Goal: Task Accomplishment & Management: Manage account settings

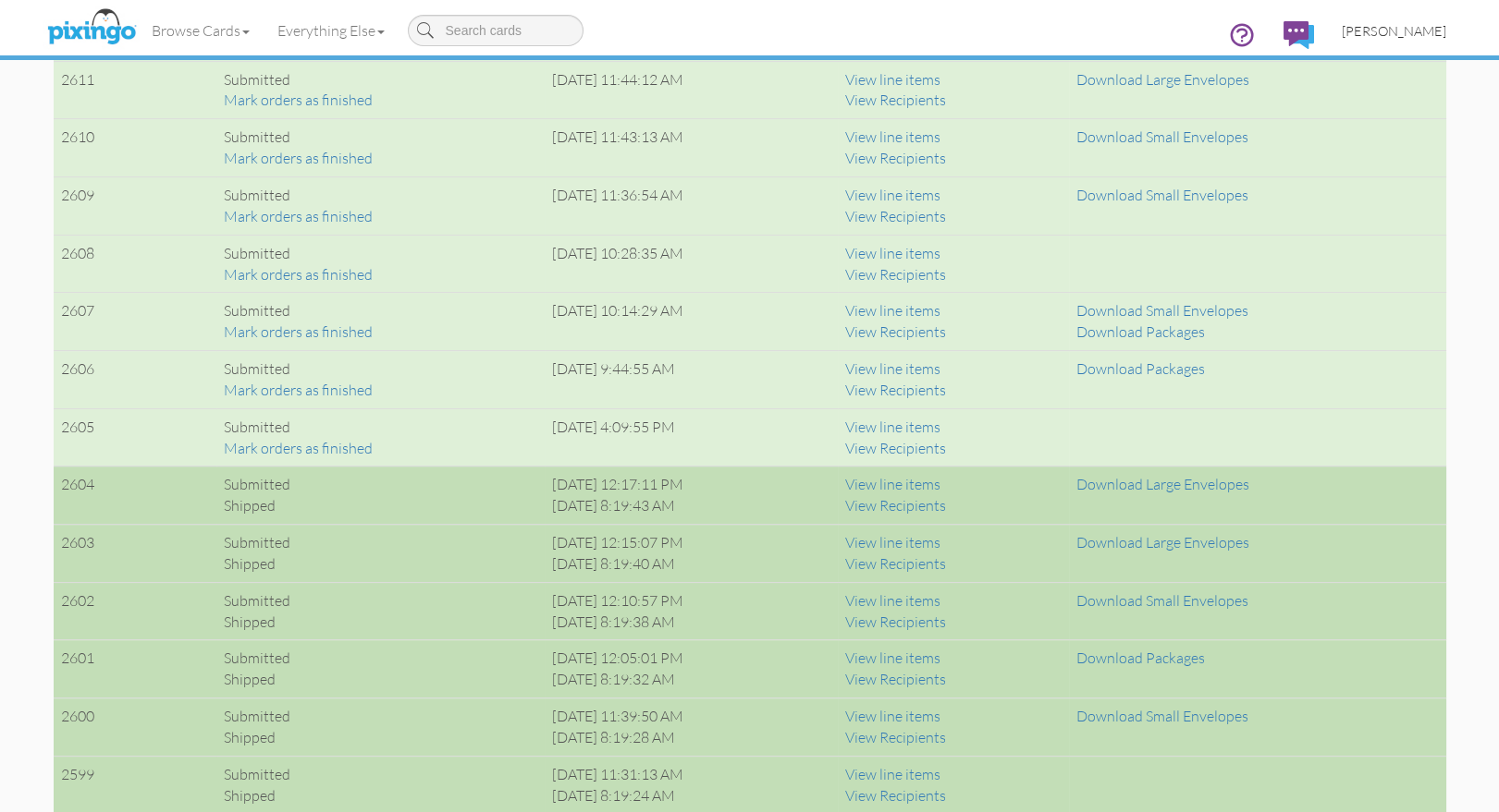
click at [1412, 30] on span "[PERSON_NAME]" at bounding box center [1394, 30] width 105 height 16
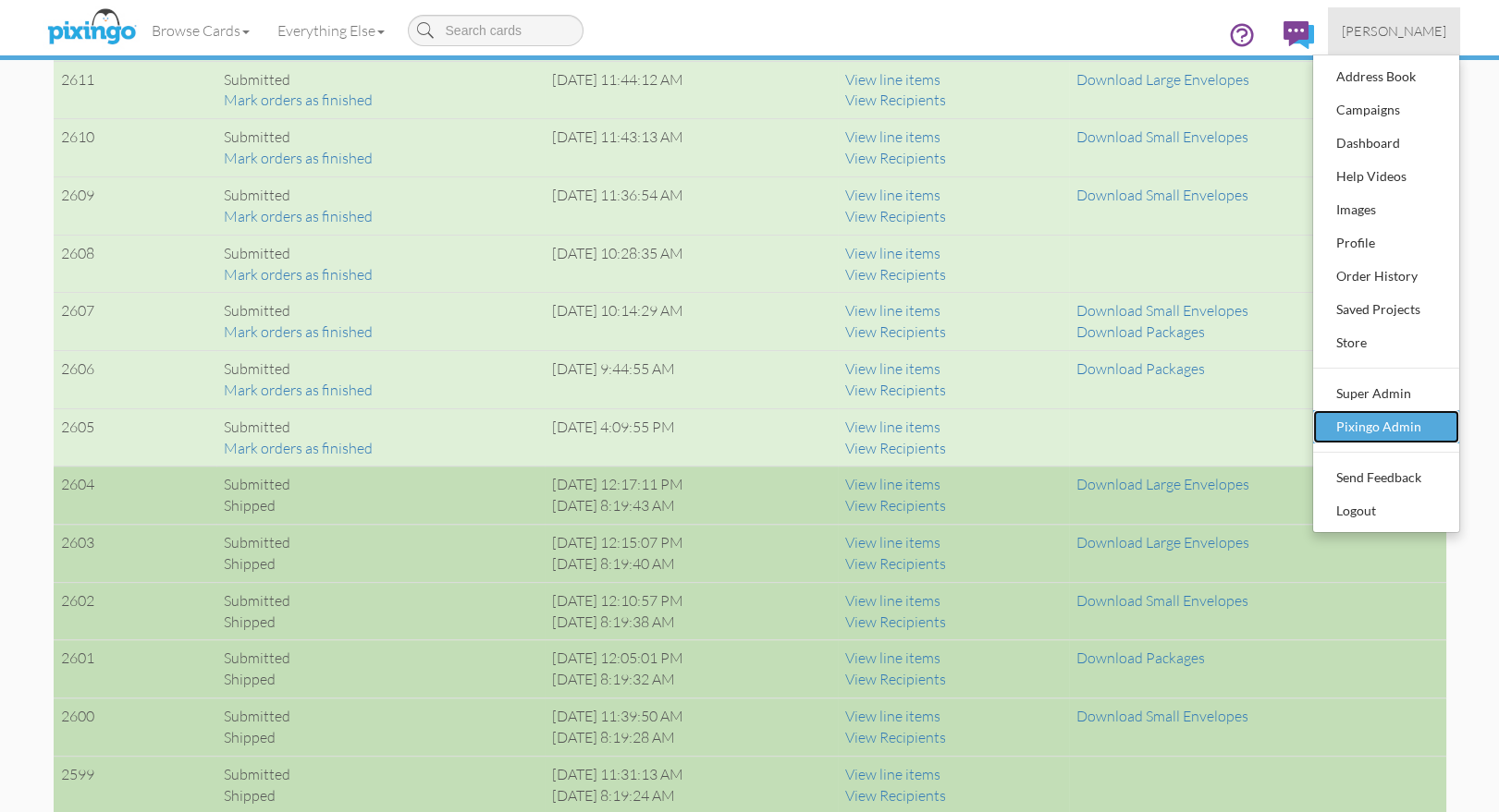
click at [1419, 426] on div "Pixingo Admin" at bounding box center [1386, 427] width 109 height 28
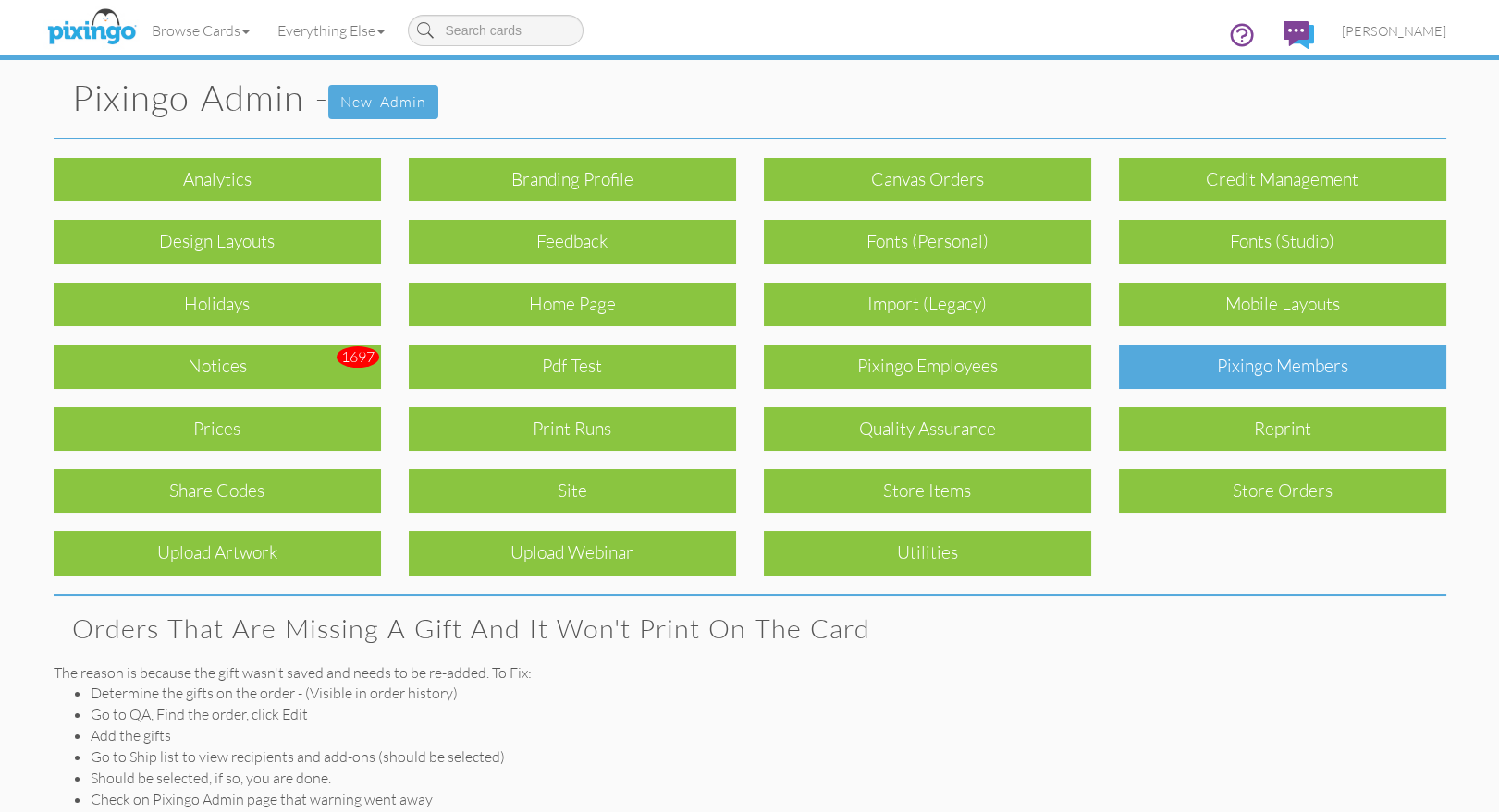
click at [1336, 372] on div "Pixingo Members" at bounding box center [1282, 367] width 327 height 44
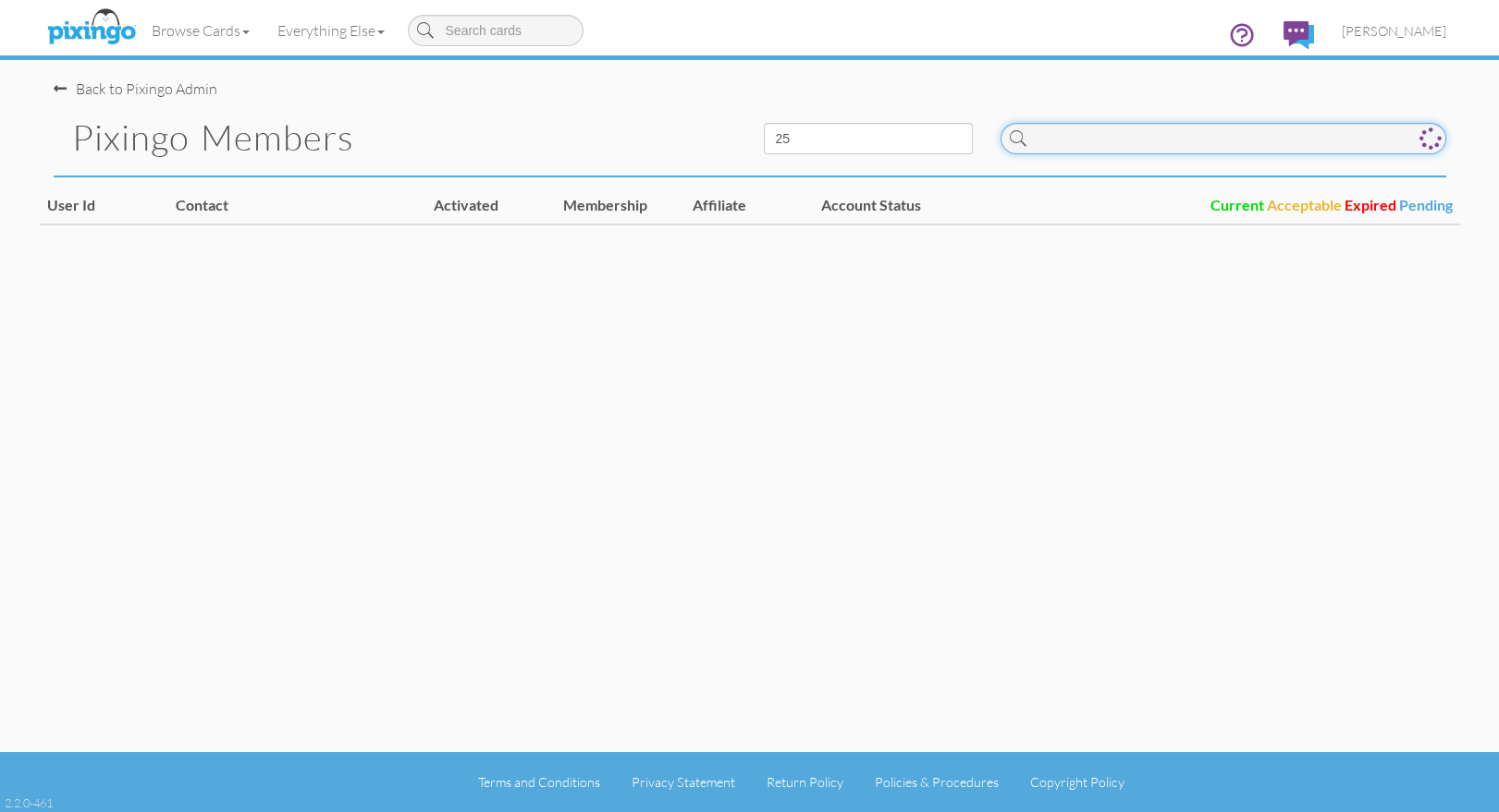
drag, startPoint x: 1110, startPoint y: 145, endPoint x: 1254, endPoint y: 162, distance: 145.0
click at [1110, 145] on input at bounding box center [1223, 138] width 446 height 31
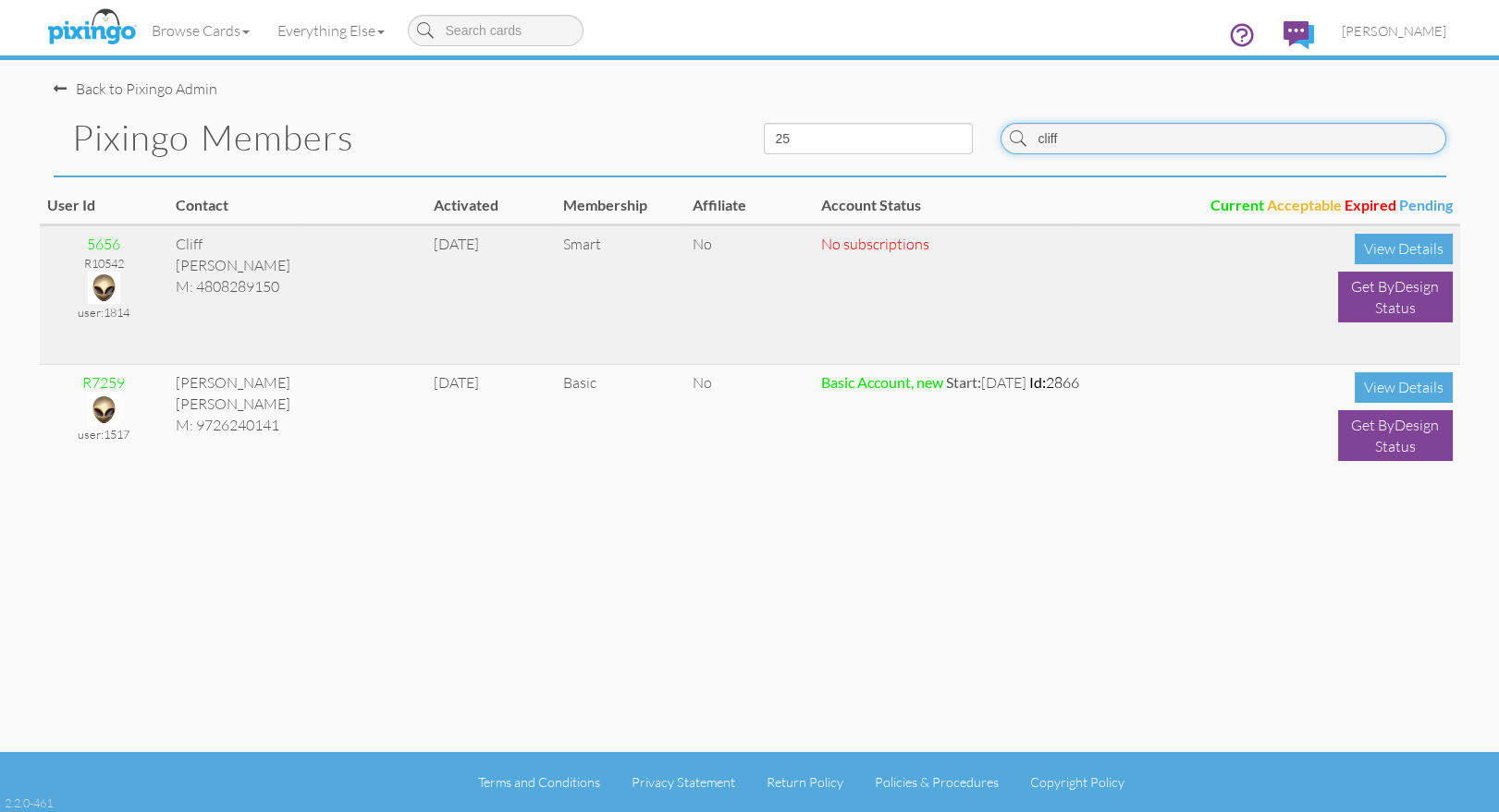
type input "cliff"
click at [106, 285] on img at bounding box center [104, 288] width 32 height 32
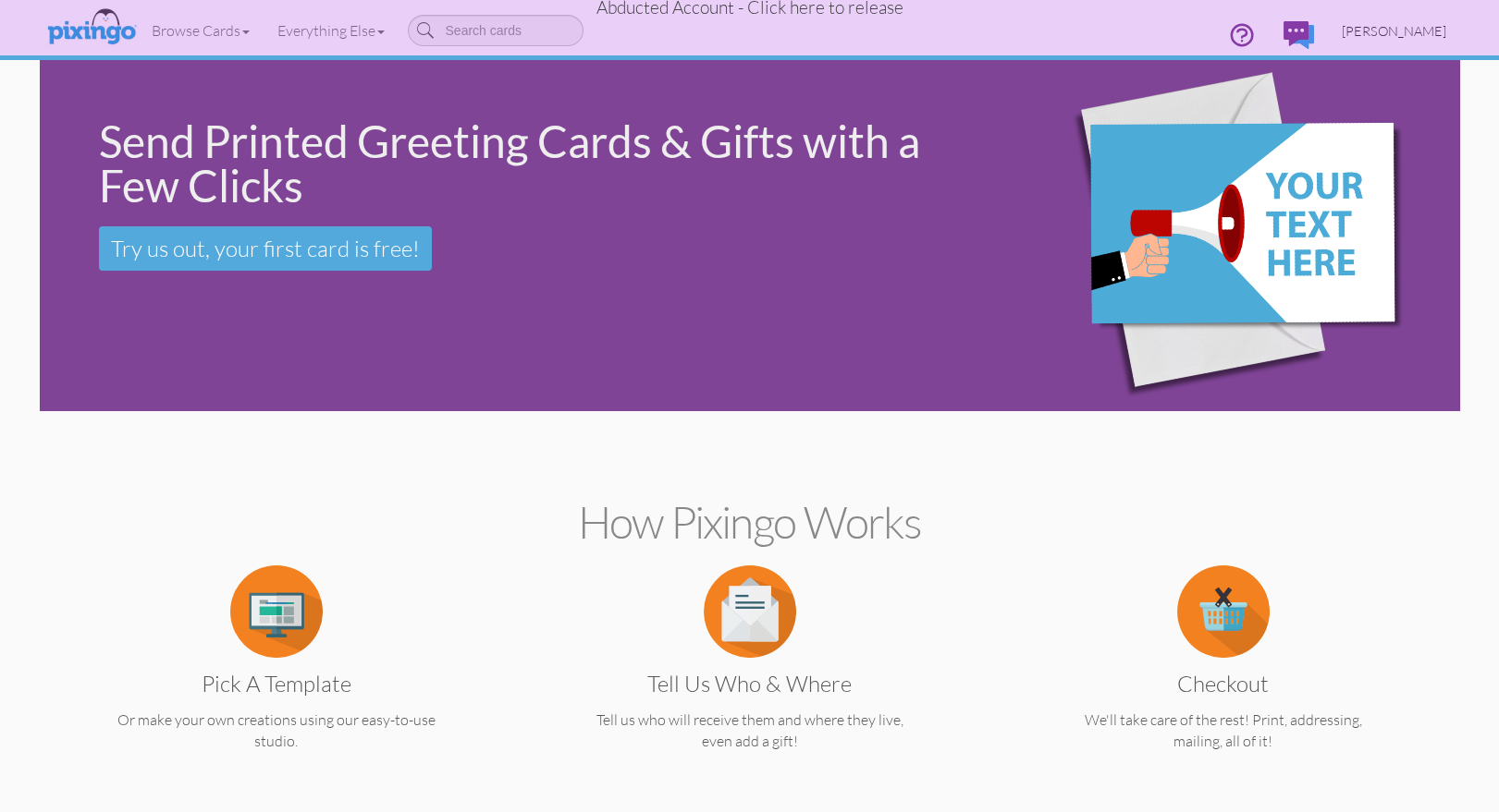
click at [1411, 23] on span "[PERSON_NAME]" at bounding box center [1394, 30] width 105 height 16
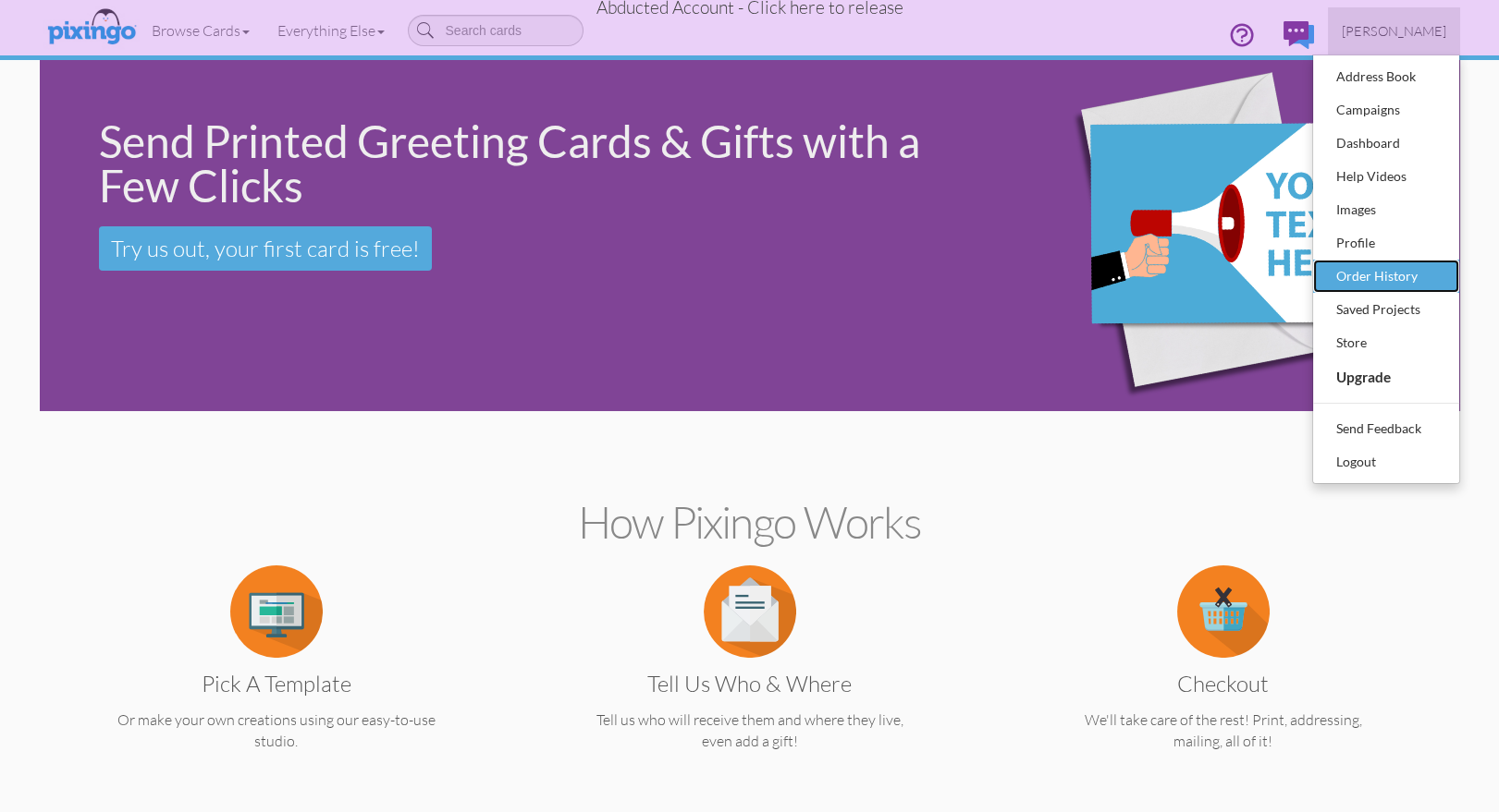
click at [1375, 275] on div "Order History" at bounding box center [1386, 276] width 109 height 28
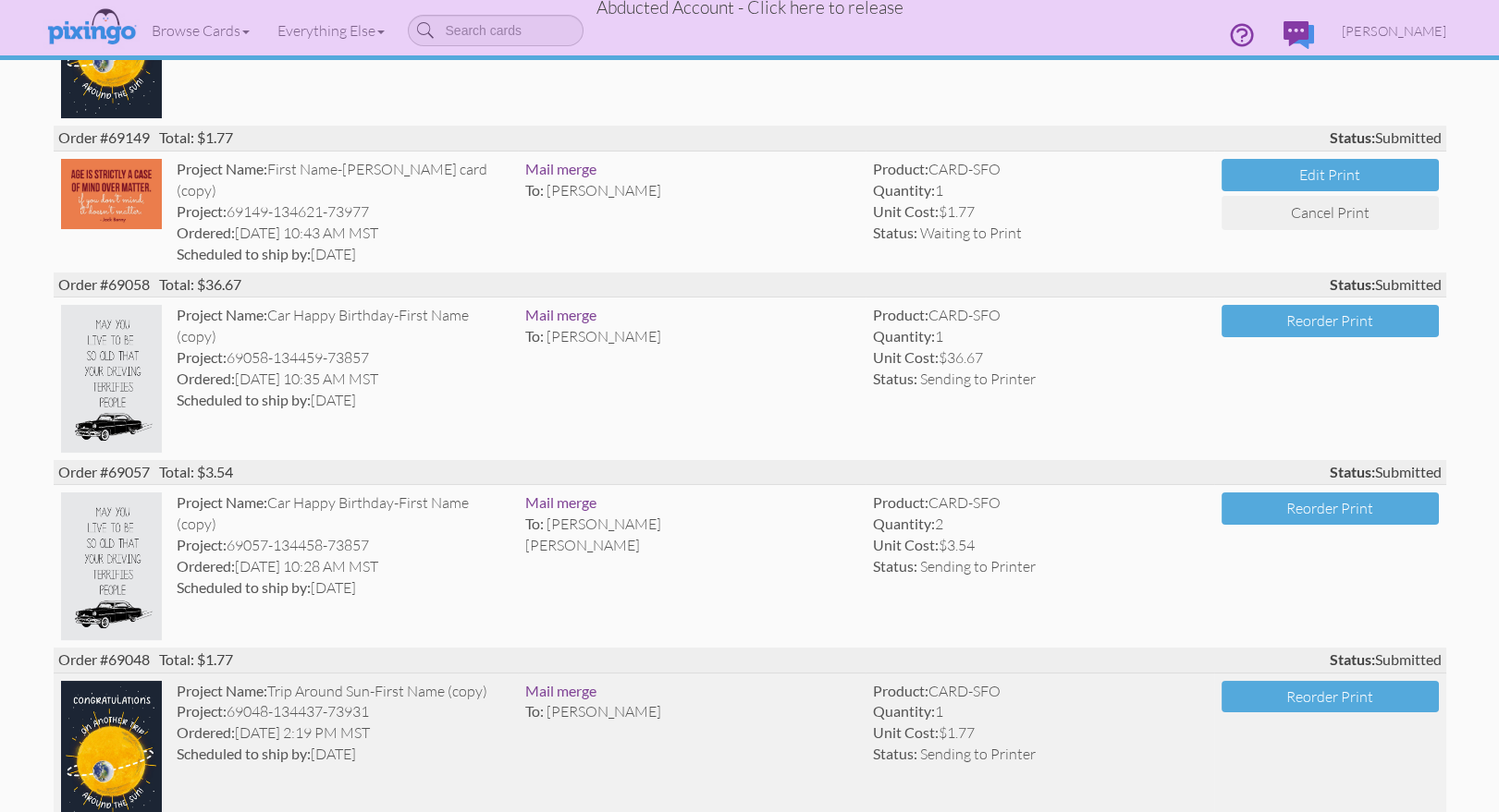
scroll to position [308, 0]
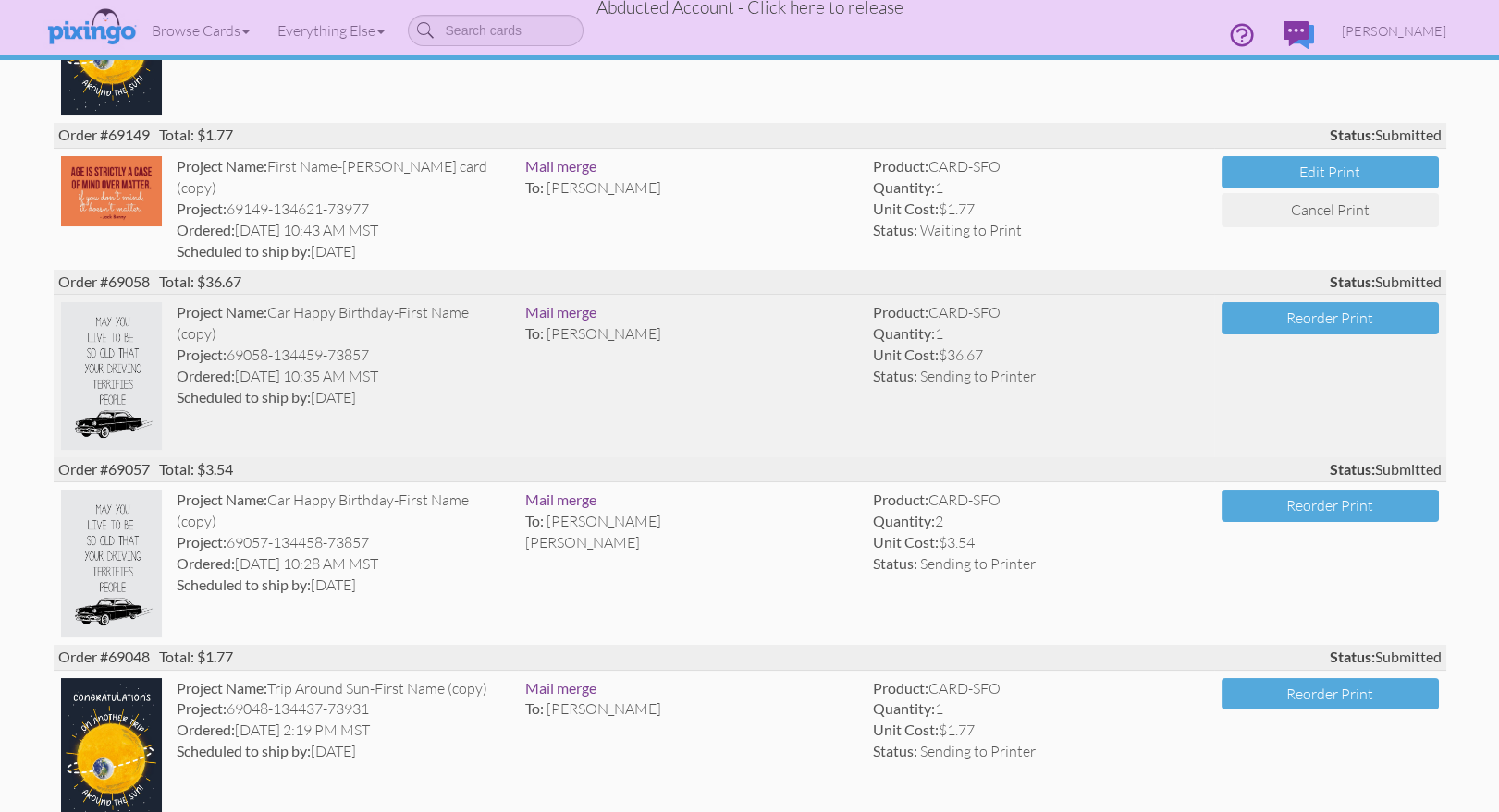
click at [1075, 345] on div "Unit Cost: $36.67" at bounding box center [1040, 356] width 334 height 21
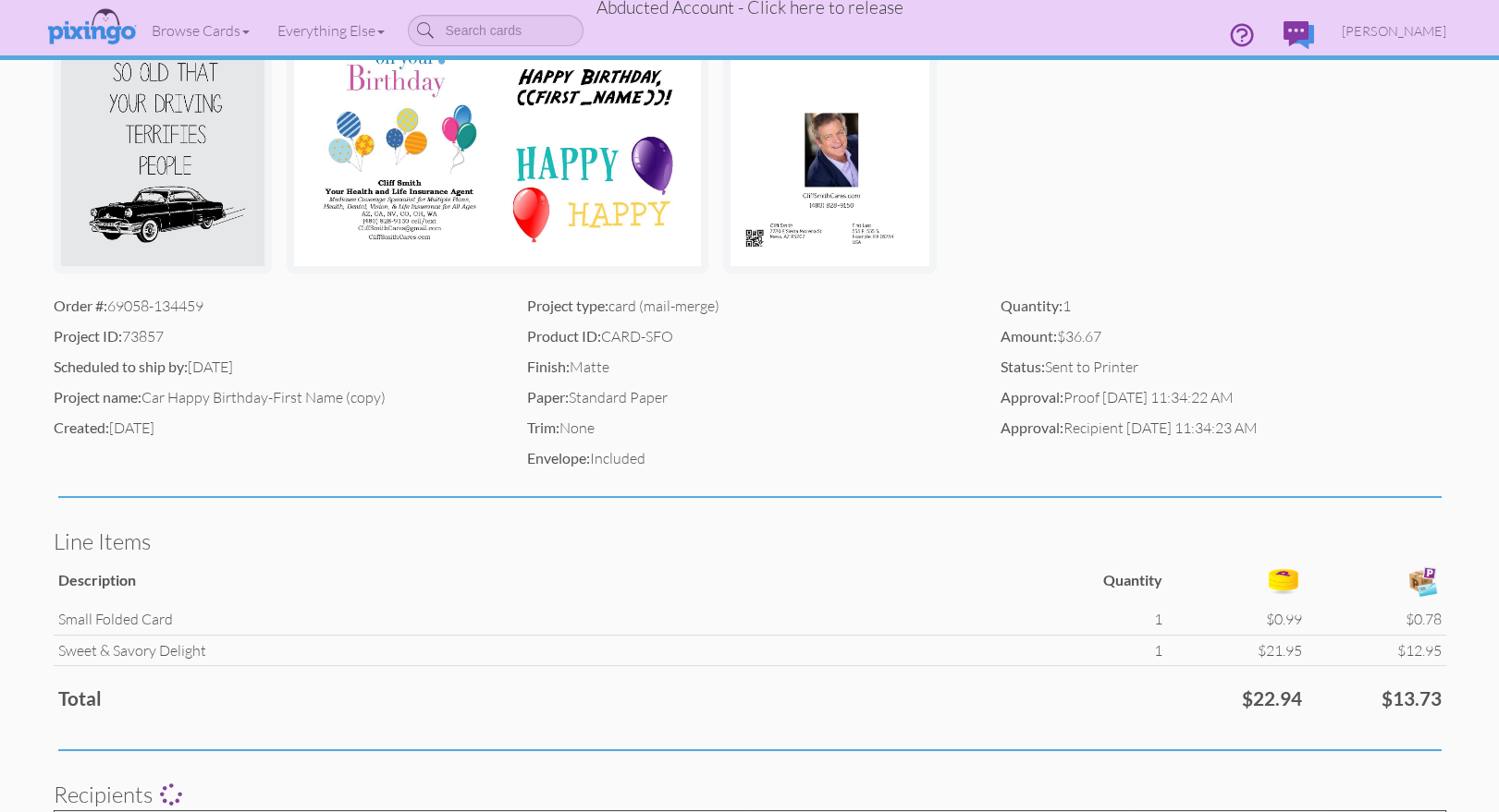
scroll to position [341, 0]
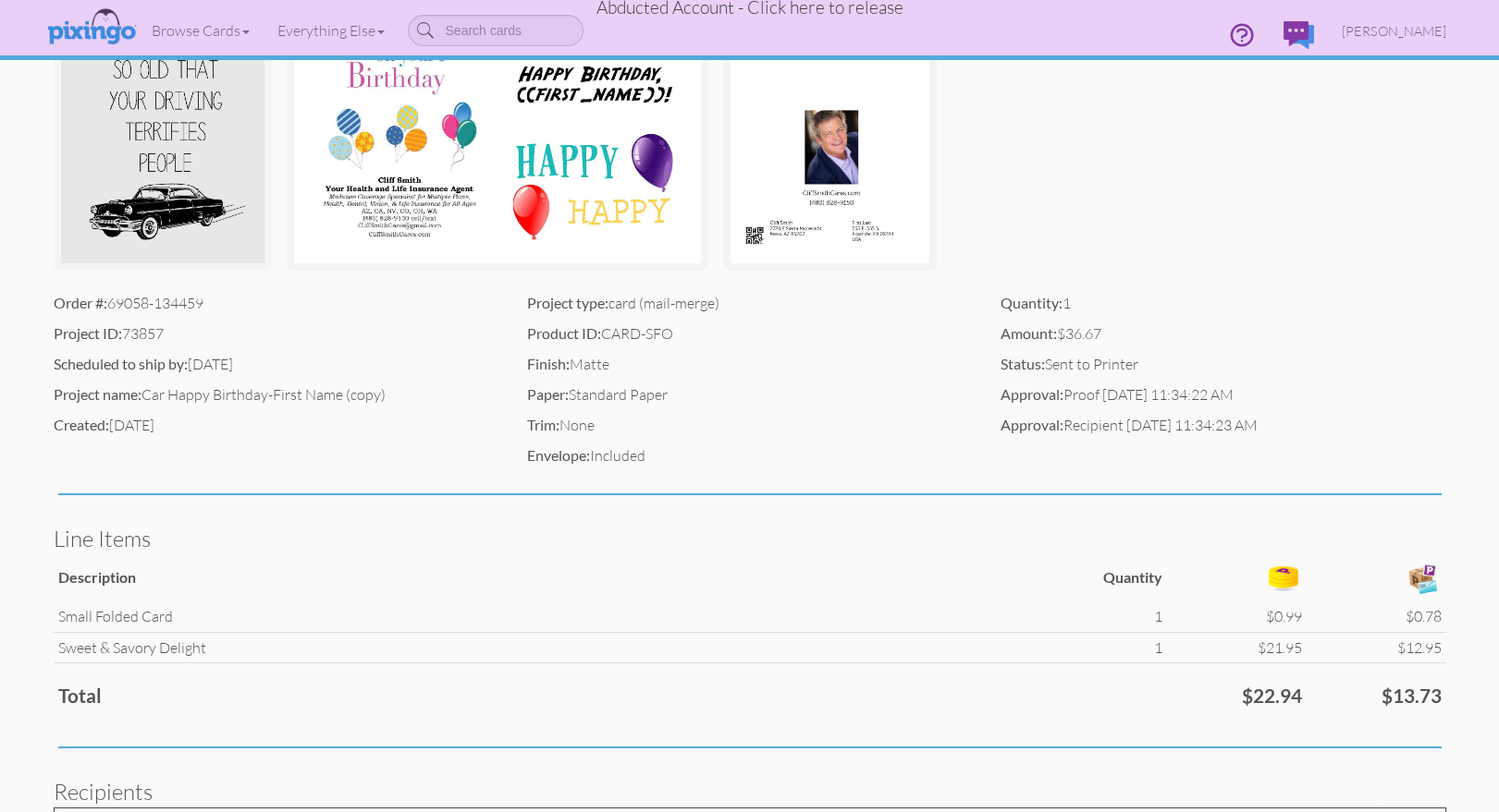
click at [853, 11] on span "Abducted Account - Click here to release" at bounding box center [750, 7] width 307 height 22
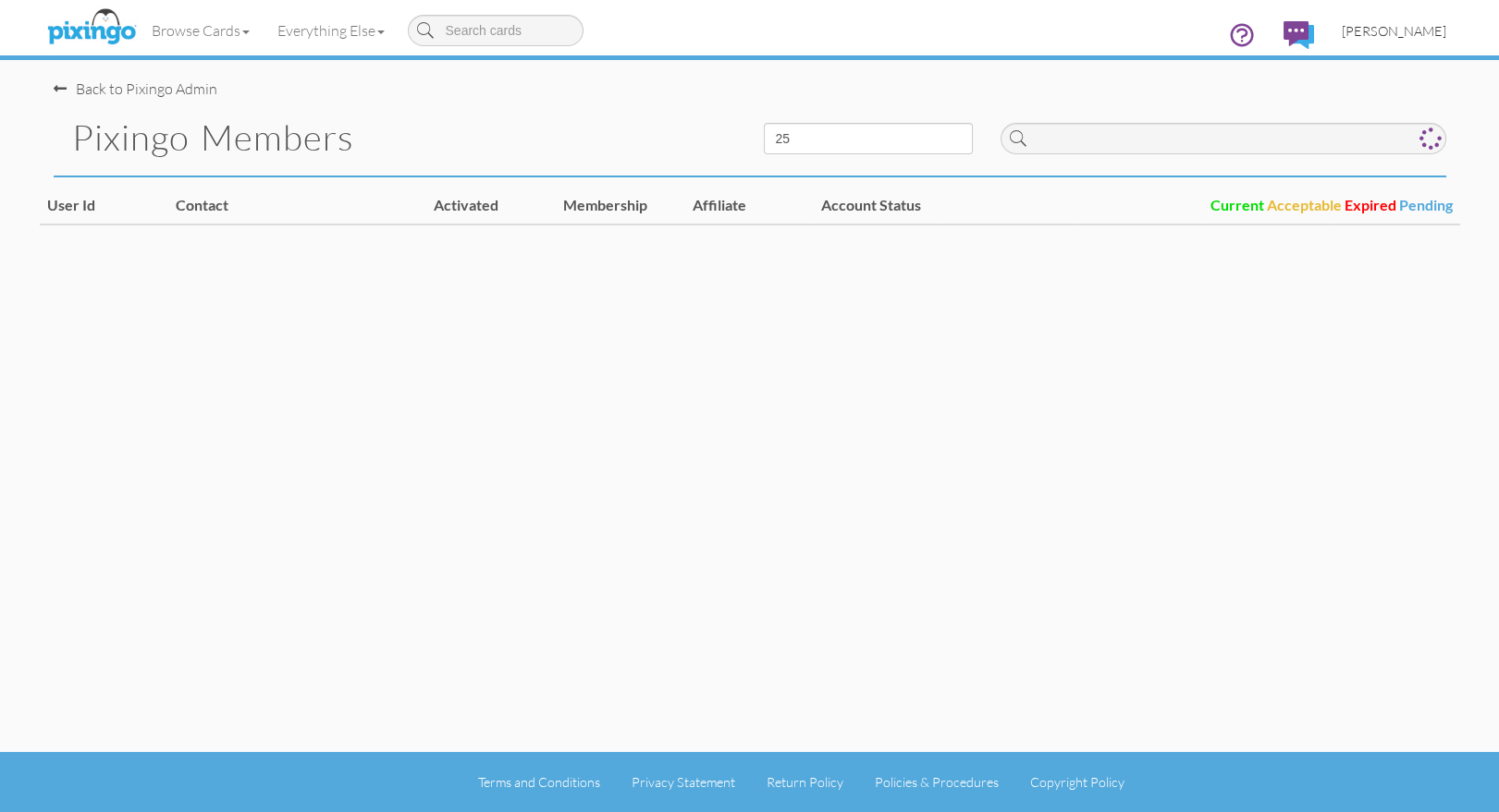
click at [1406, 25] on span "[PERSON_NAME]" at bounding box center [1394, 30] width 105 height 16
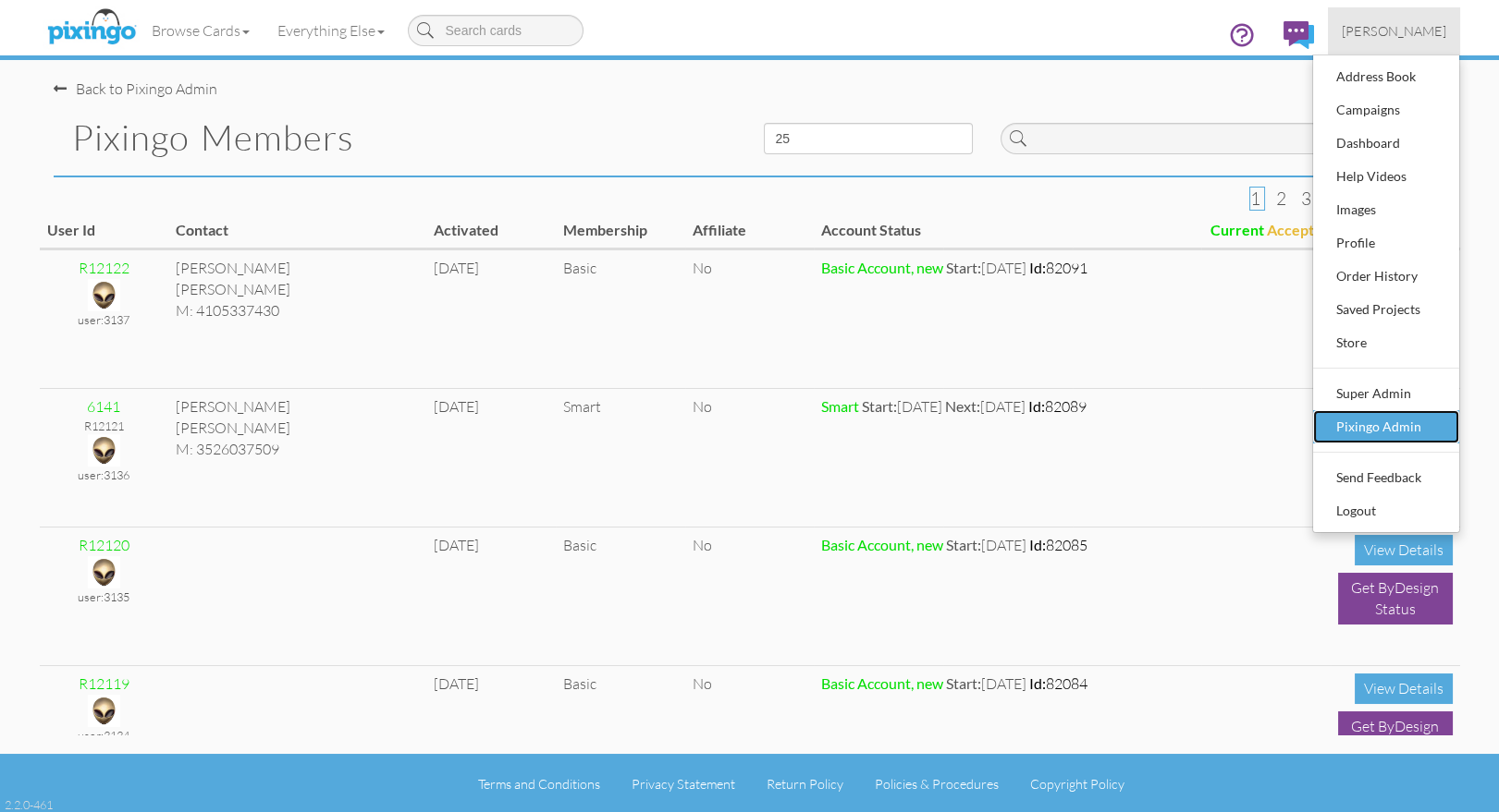
click at [1375, 423] on div "Pixingo Admin" at bounding box center [1386, 427] width 109 height 28
